Goal: Task Accomplishment & Management: Manage account settings

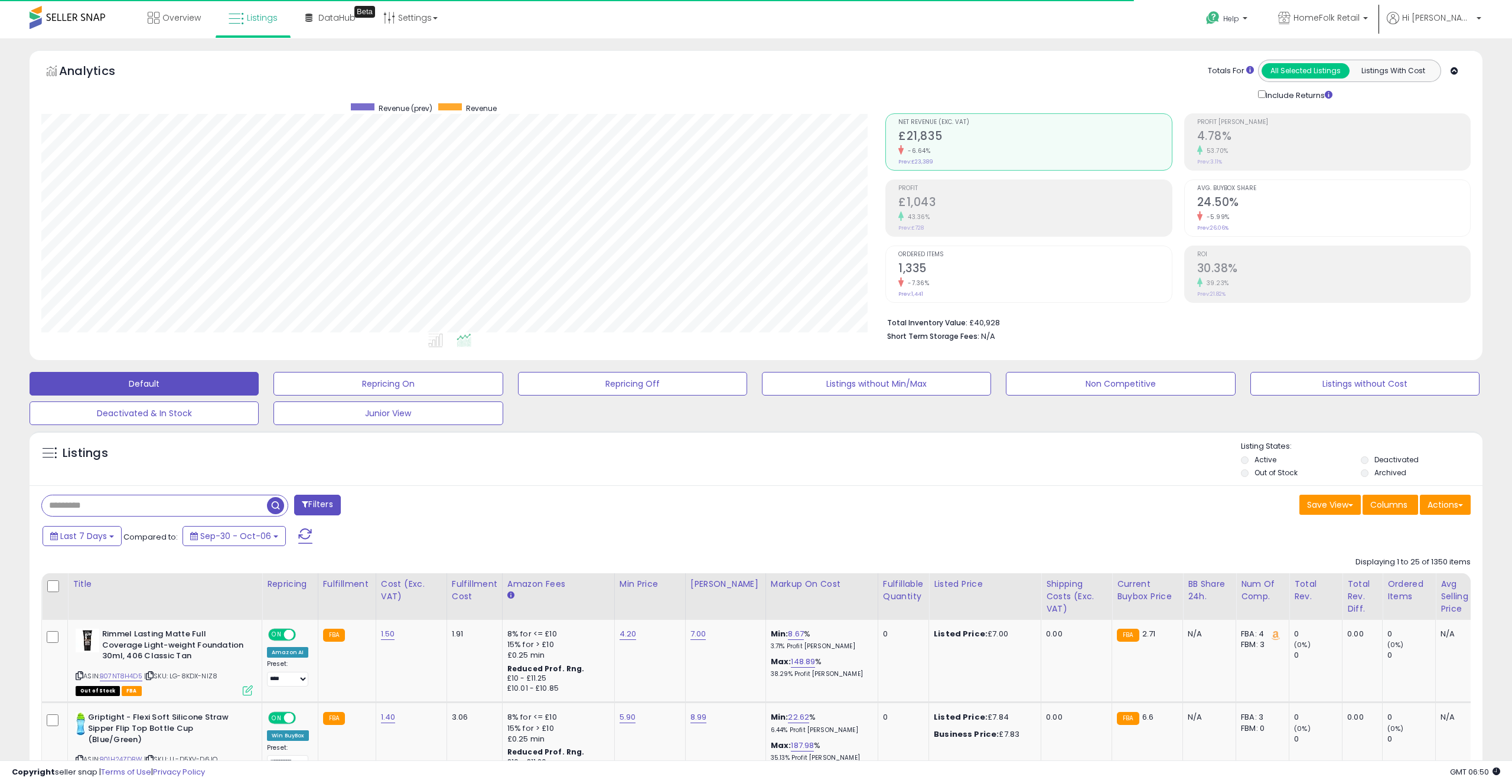
scroll to position [242, 844]
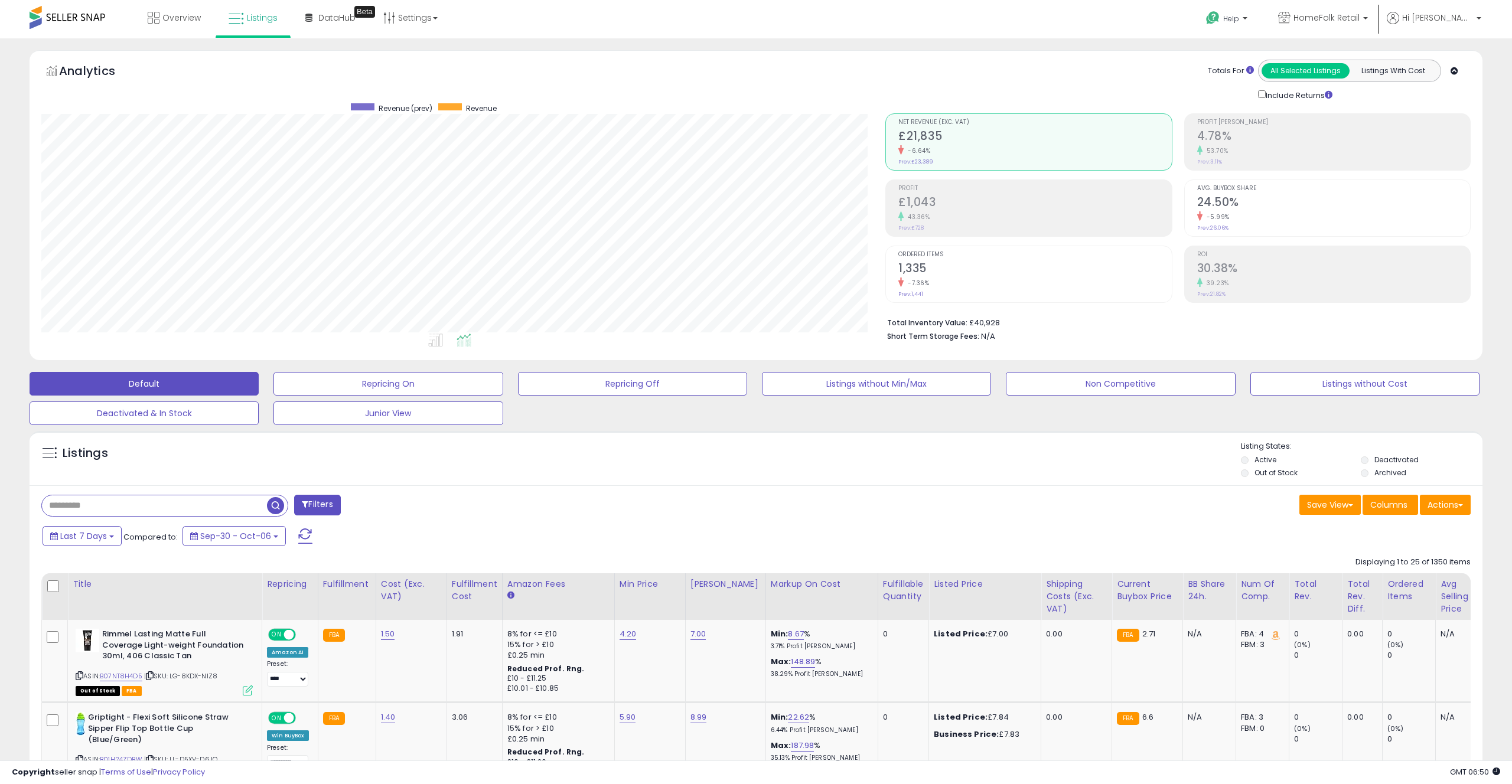
click at [125, 500] on input "text" at bounding box center [154, 506] width 225 height 21
drag, startPoint x: 393, startPoint y: 409, endPoint x: 346, endPoint y: 430, distance: 51.5
click at [393, 409] on button "Junior View" at bounding box center [388, 413] width 229 height 24
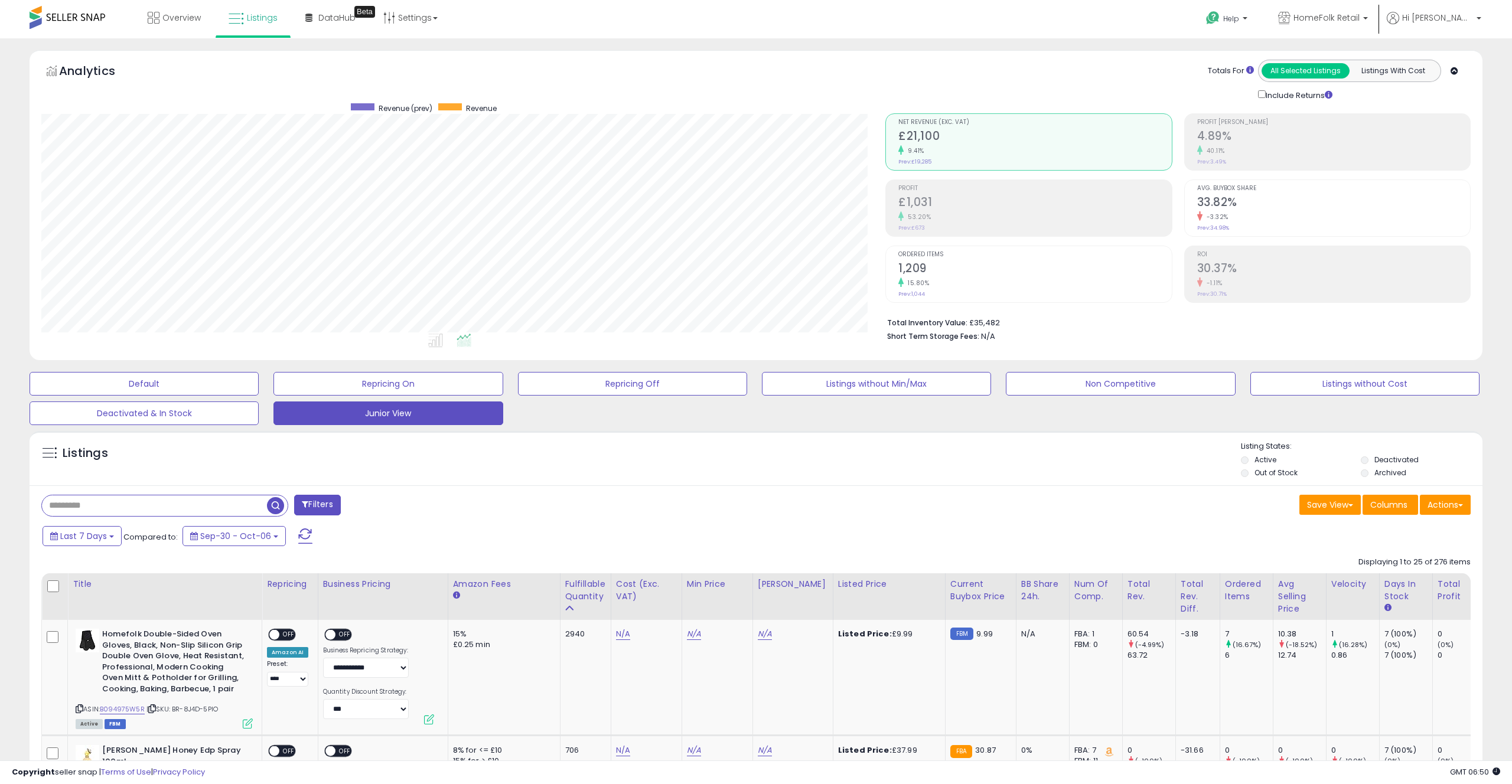
click at [113, 504] on input "text" at bounding box center [154, 506] width 225 height 21
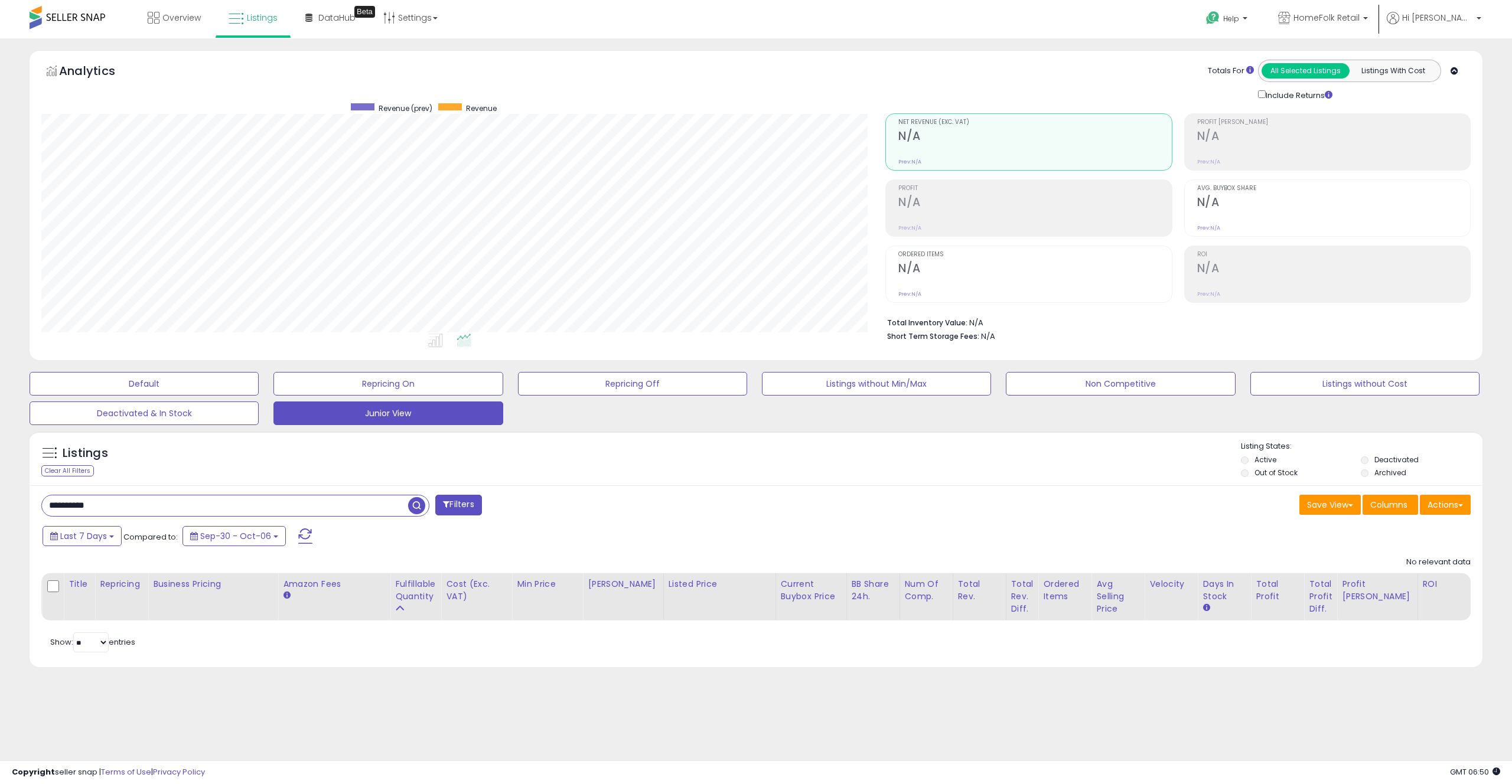
click at [1271, 473] on label "Out of Stock" at bounding box center [1276, 472] width 43 height 10
click at [1247, 472] on li "Out of Stock" at bounding box center [1300, 473] width 118 height 13
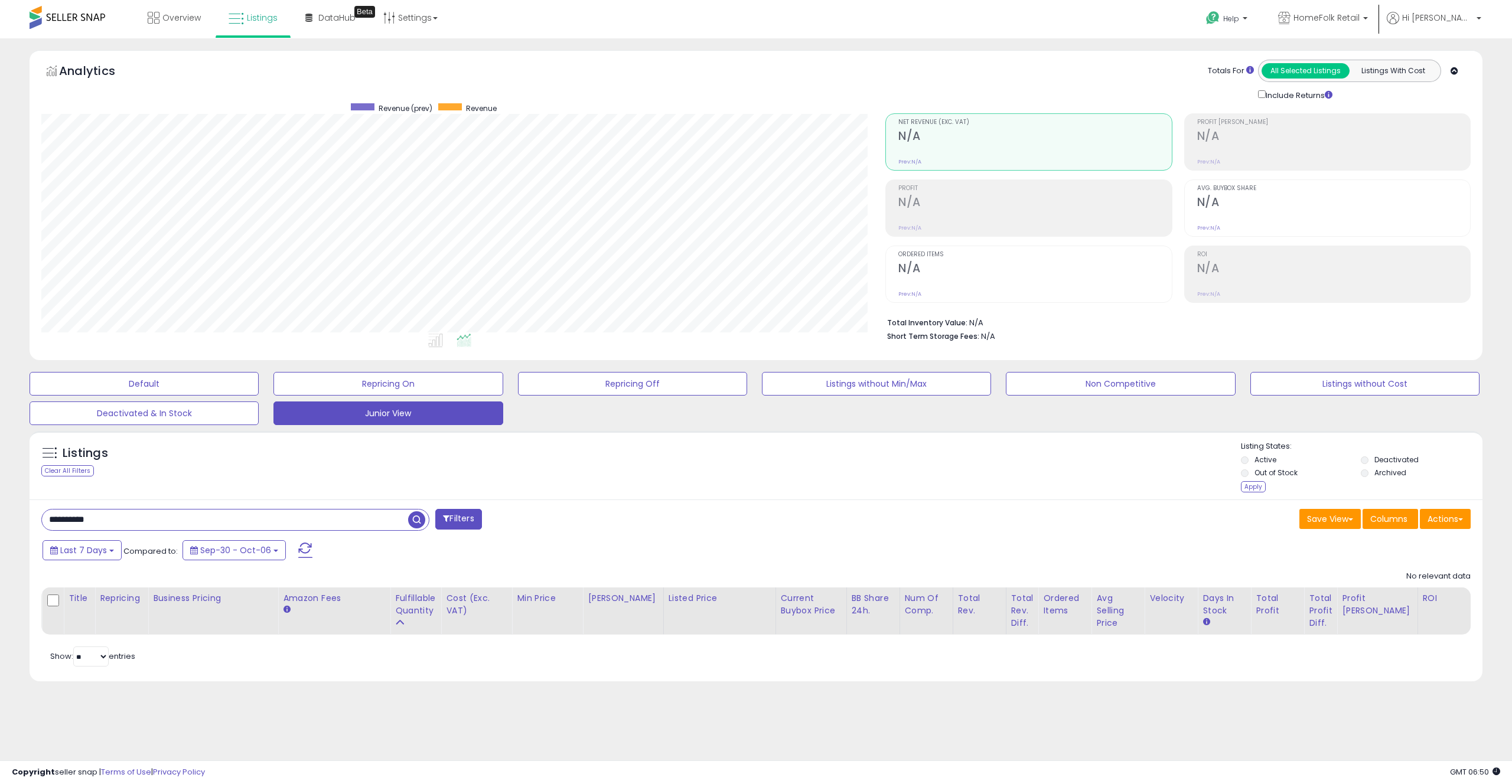
click at [1254, 483] on div "Apply" at bounding box center [1253, 487] width 25 height 11
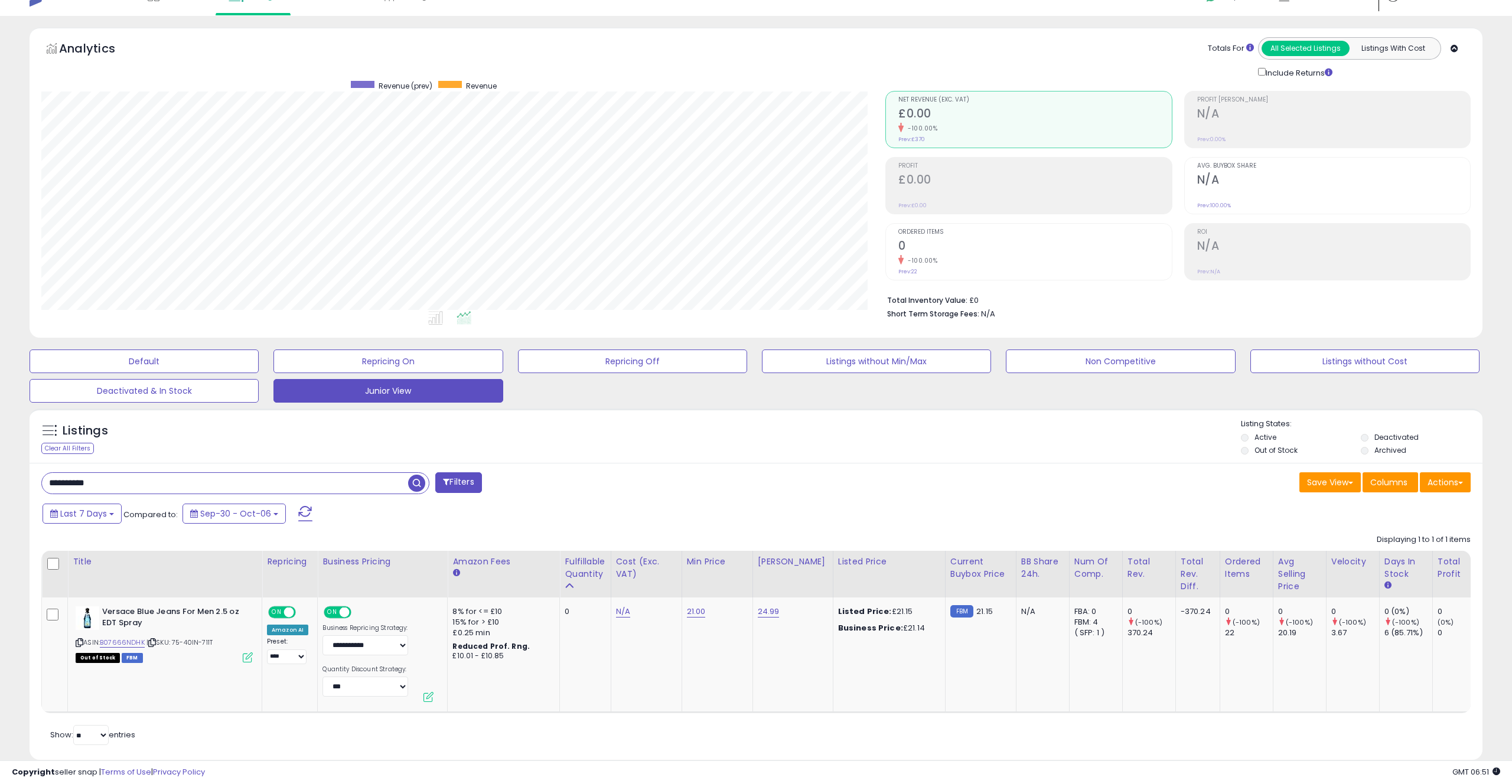
scroll to position [42, 0]
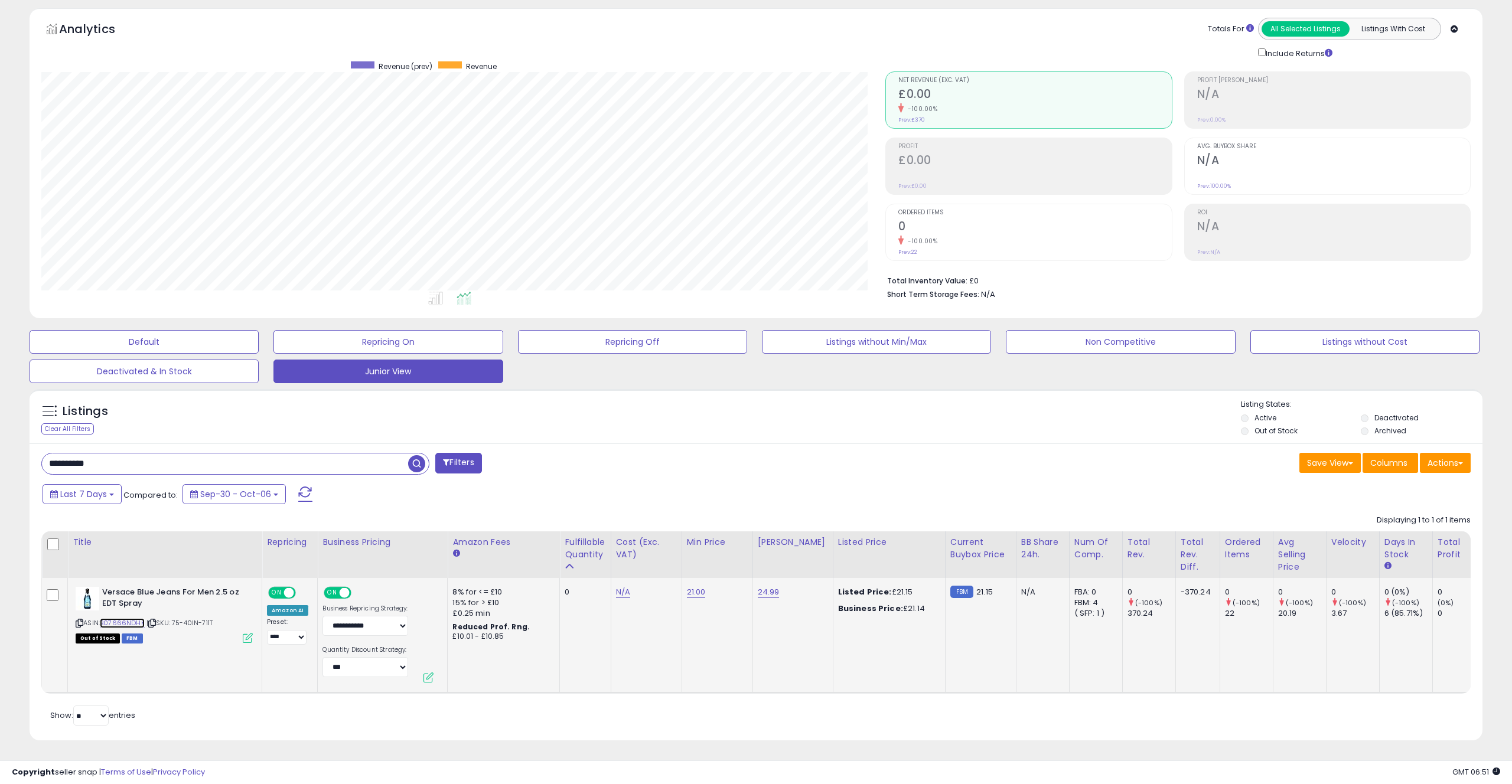
click at [135, 621] on link "B07666NDHK" at bounding box center [122, 623] width 45 height 10
click at [124, 621] on link "B07666NDHK" at bounding box center [122, 623] width 45 height 10
click at [153, 457] on input "**********" at bounding box center [225, 463] width 366 height 21
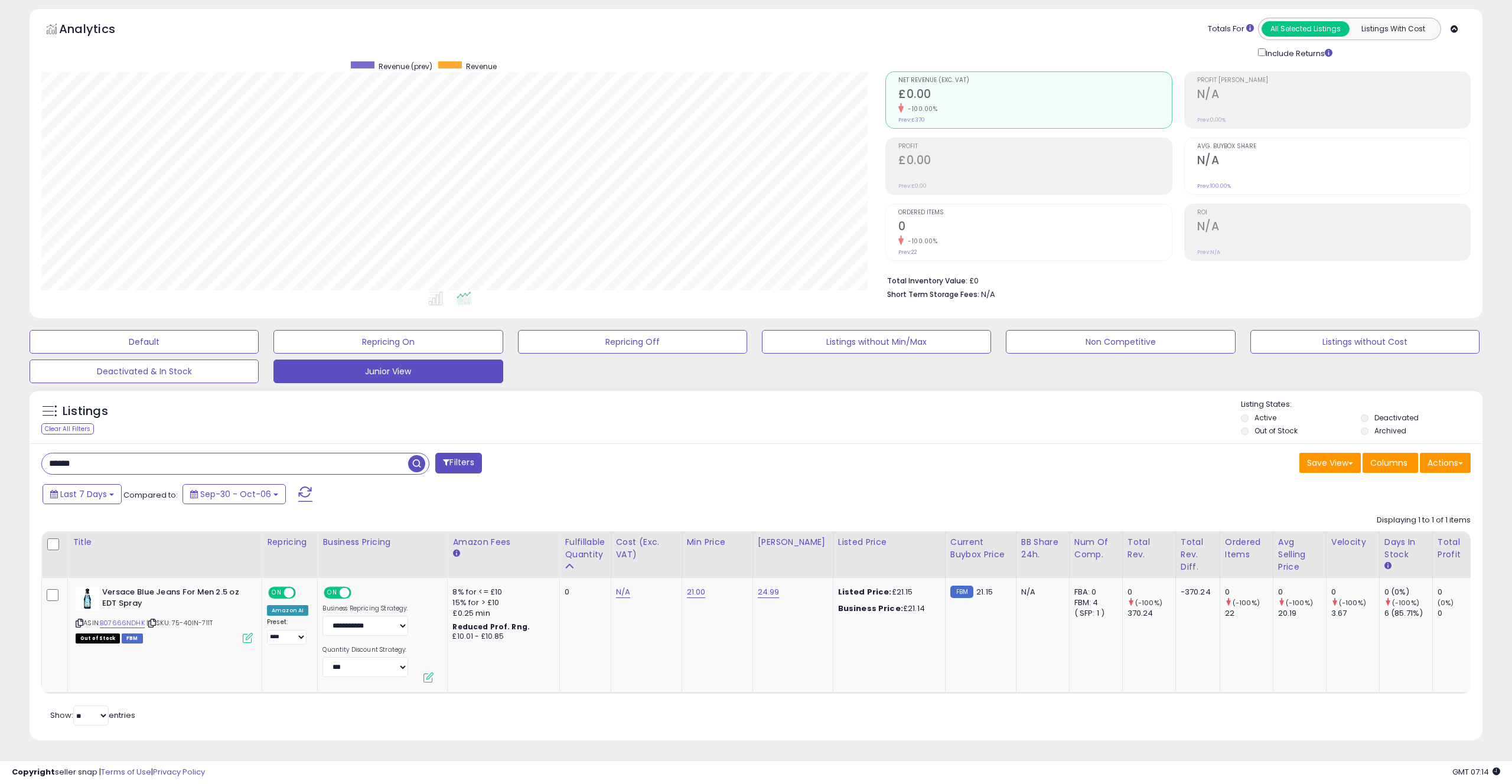
type input "******"
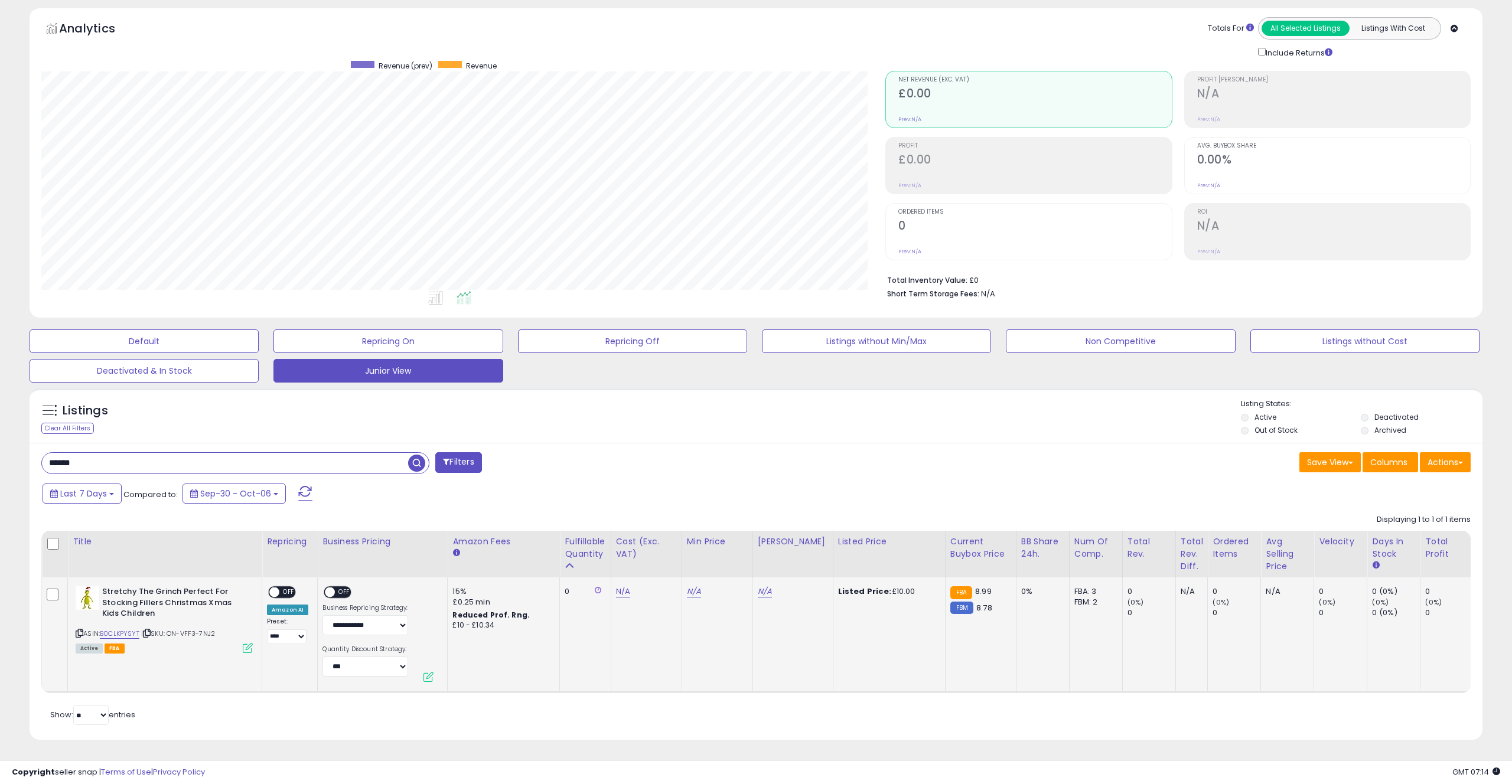
scroll to position [242, 844]
click at [118, 635] on link "B0CLKPYSYT" at bounding box center [119, 633] width 40 height 10
click at [695, 593] on link "N/A" at bounding box center [693, 592] width 14 height 12
type input "****"
click at [741, 563] on button "submit" at bounding box center [731, 561] width 20 height 17
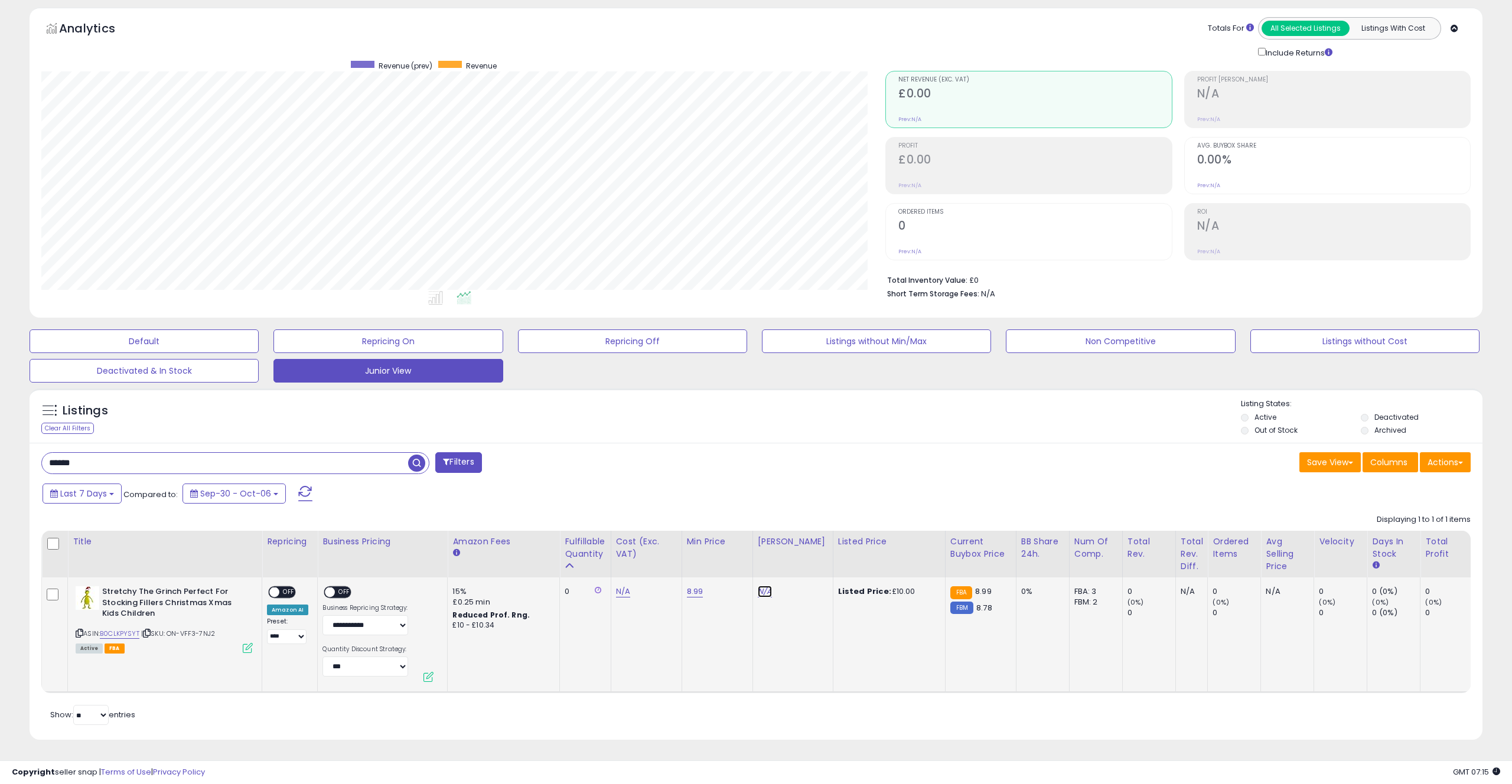
click at [761, 593] on link "N/A" at bounding box center [764, 592] width 14 height 12
type input "****"
drag, startPoint x: 811, startPoint y: 558, endPoint x: 747, endPoint y: 611, distance: 83.1
click at [806, 558] on icon "submit" at bounding box center [802, 561] width 7 height 7
click at [707, 623] on td "8.99" at bounding box center [716, 635] width 71 height 115
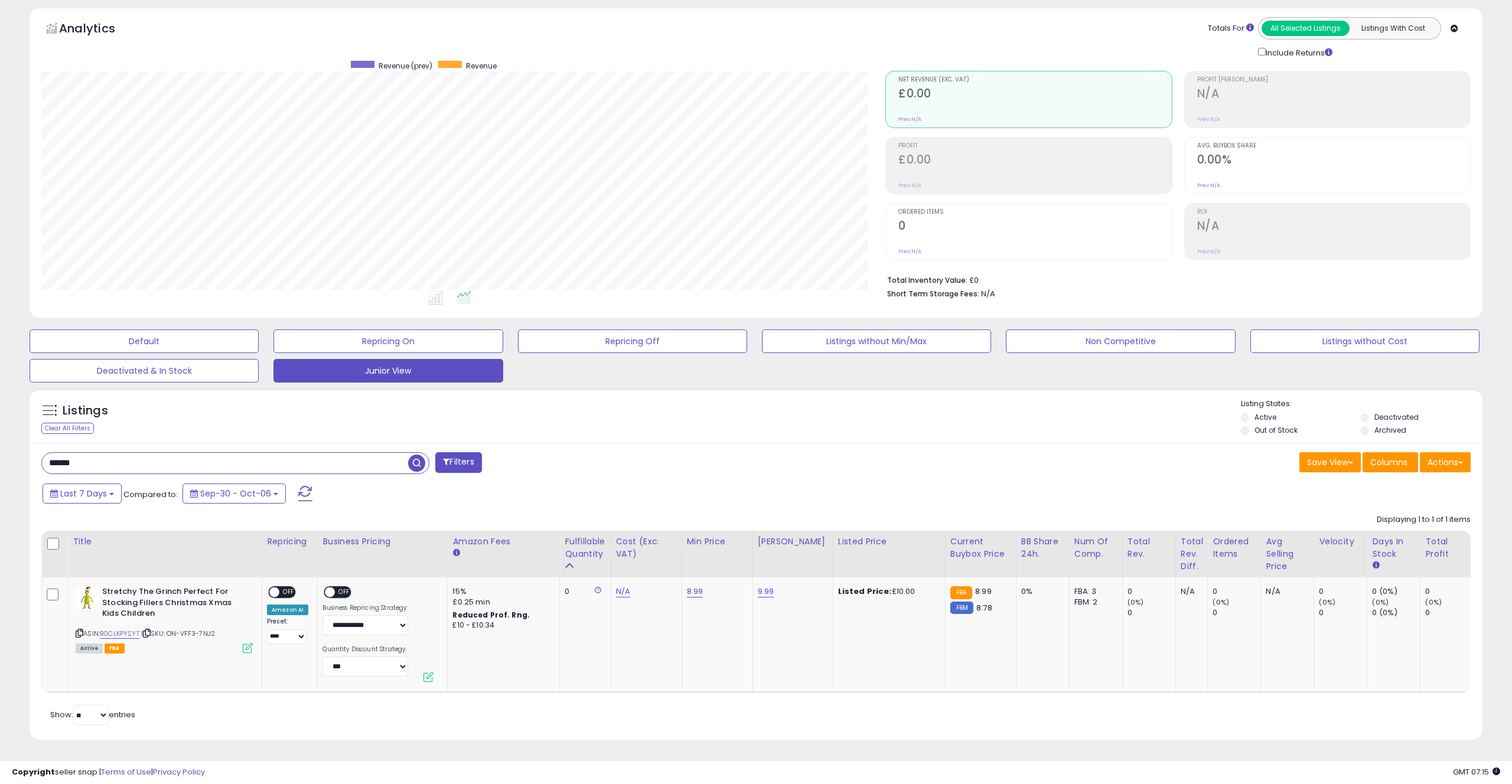
click at [290, 588] on span "OFF" at bounding box center [289, 592] width 19 height 10
click at [336, 590] on span "OFF" at bounding box center [345, 592] width 19 height 10
click at [665, 648] on td "N/A" at bounding box center [646, 635] width 71 height 115
